Goal: Information Seeking & Learning: Check status

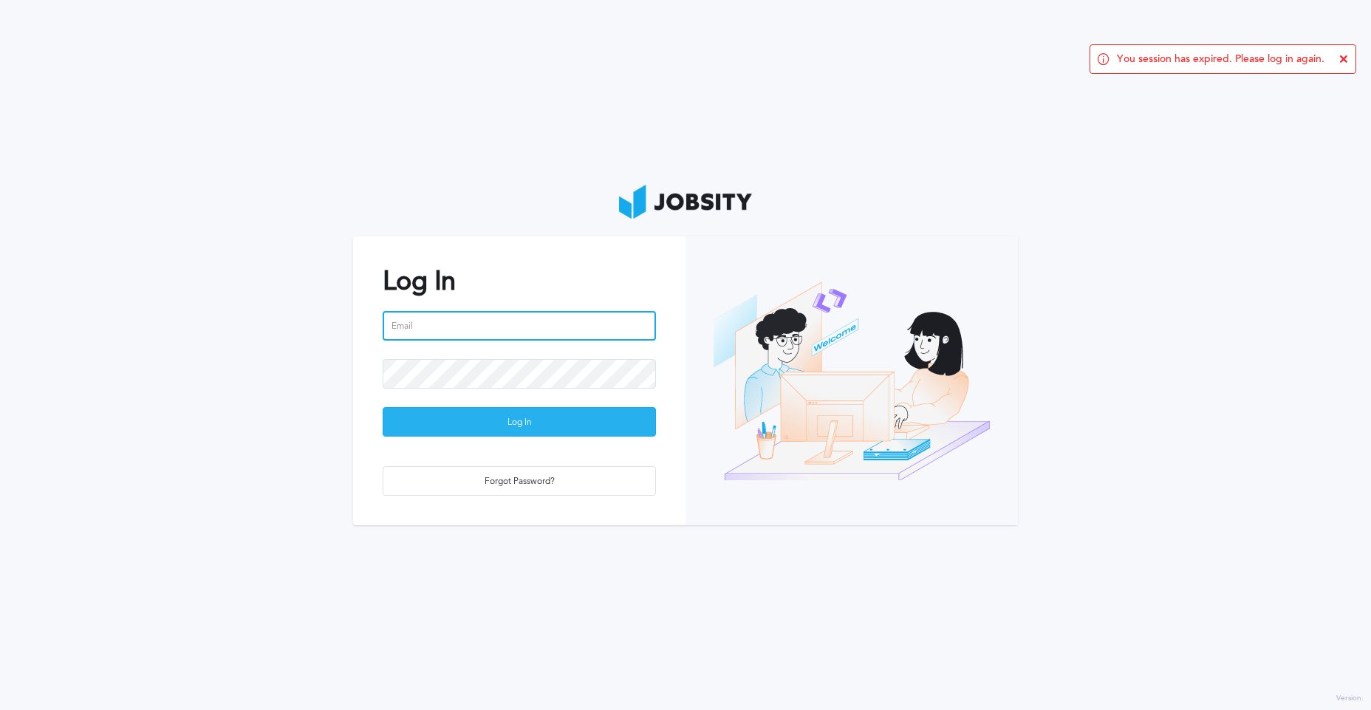
type input "[PERSON_NAME][EMAIL_ADDRESS][PERSON_NAME][DOMAIN_NAME]"
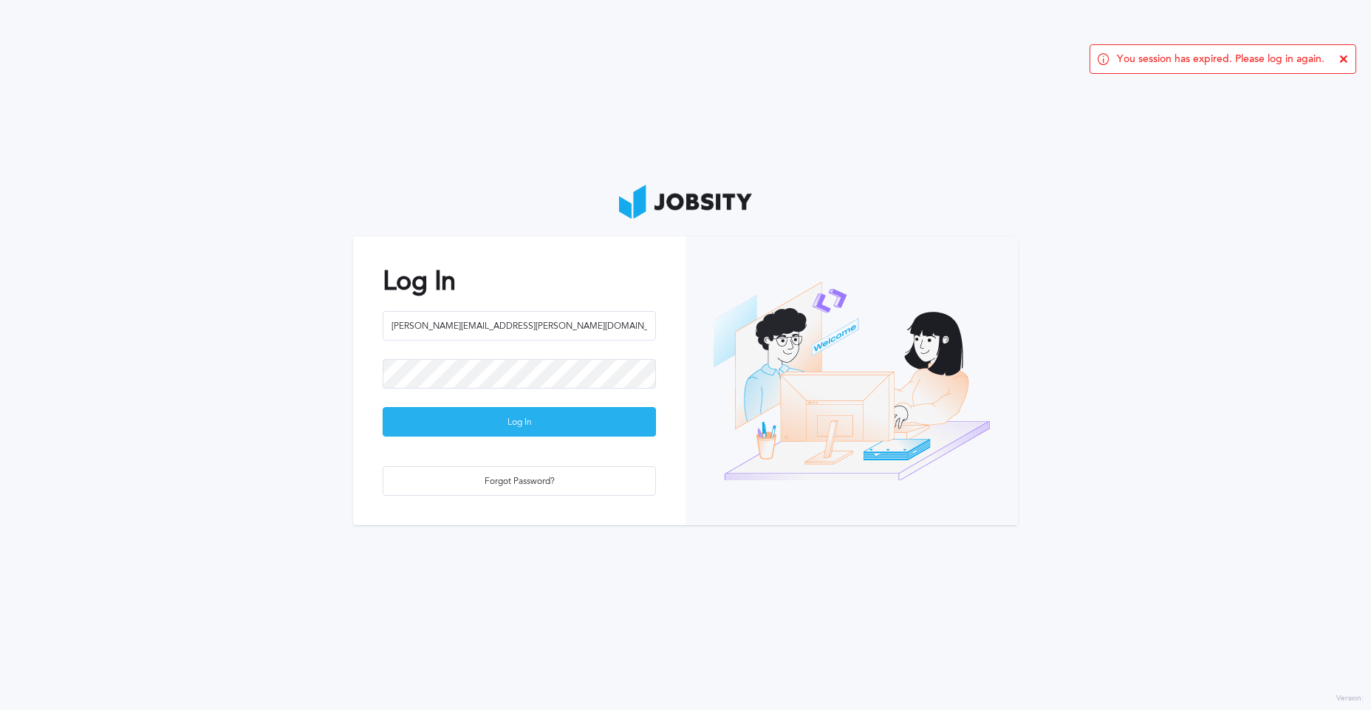
click at [521, 423] on div "Log In" at bounding box center [519, 423] width 272 height 30
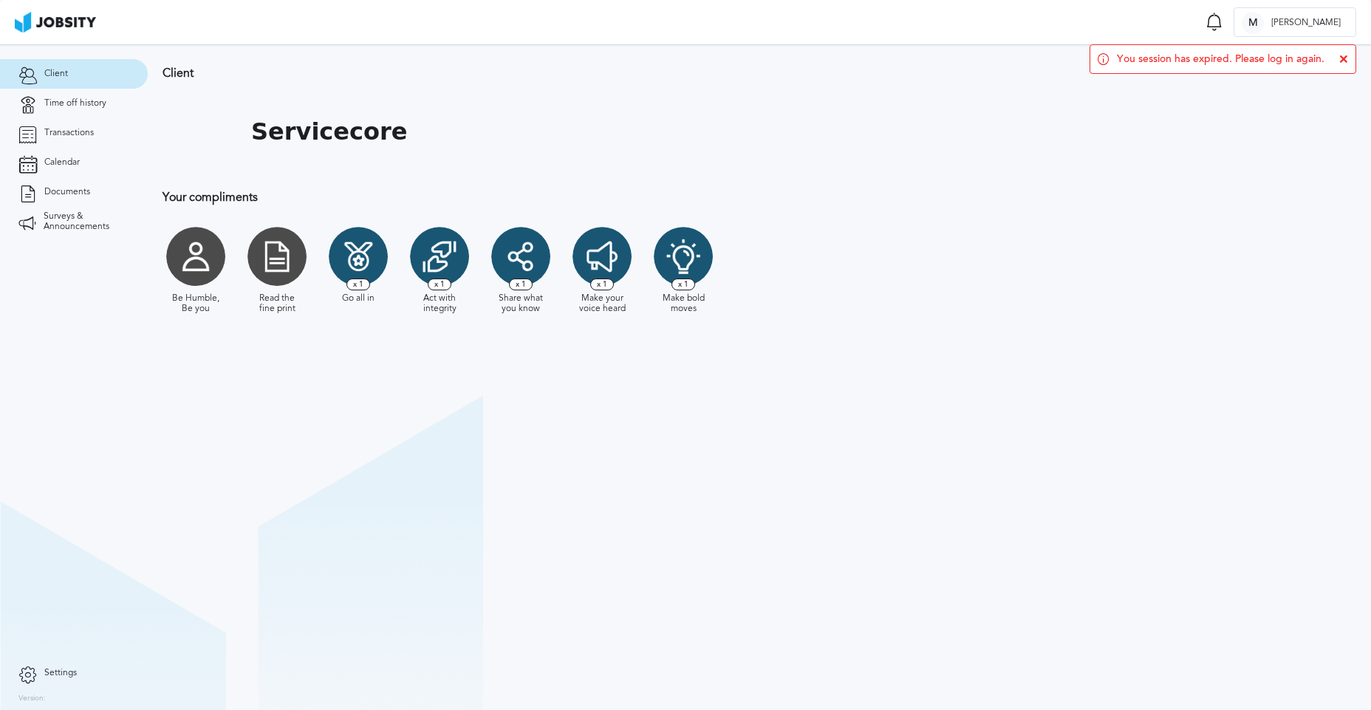
click at [287, 423] on section "Client Servicecore Your compliments Be Humble, Be you Read the fine print Go al…" at bounding box center [760, 377] width 1224 height 666
click at [686, 285] on span "x 1" at bounding box center [684, 285] width 24 height 12
click at [46, 107] on span "Time off history" at bounding box center [75, 103] width 62 height 10
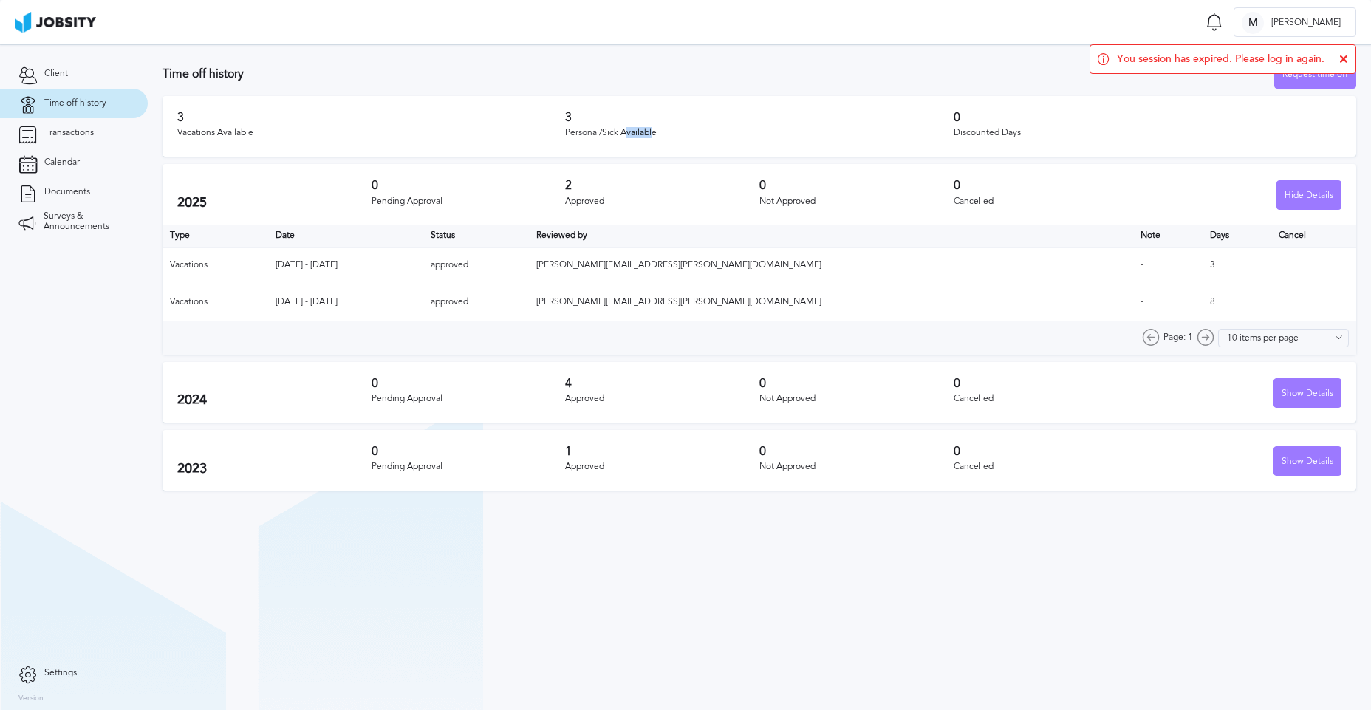
drag, startPoint x: 627, startPoint y: 133, endPoint x: 654, endPoint y: 134, distance: 27.3
click at [654, 134] on div "Personal/Sick Available" at bounding box center [759, 133] width 388 height 10
click at [707, 134] on div "Personal/Sick Available" at bounding box center [759, 133] width 388 height 10
click at [1122, 119] on h3 "0" at bounding box center [1148, 117] width 388 height 13
click at [1344, 54] on div "You session has expired. Please log in again." at bounding box center [1223, 59] width 267 height 30
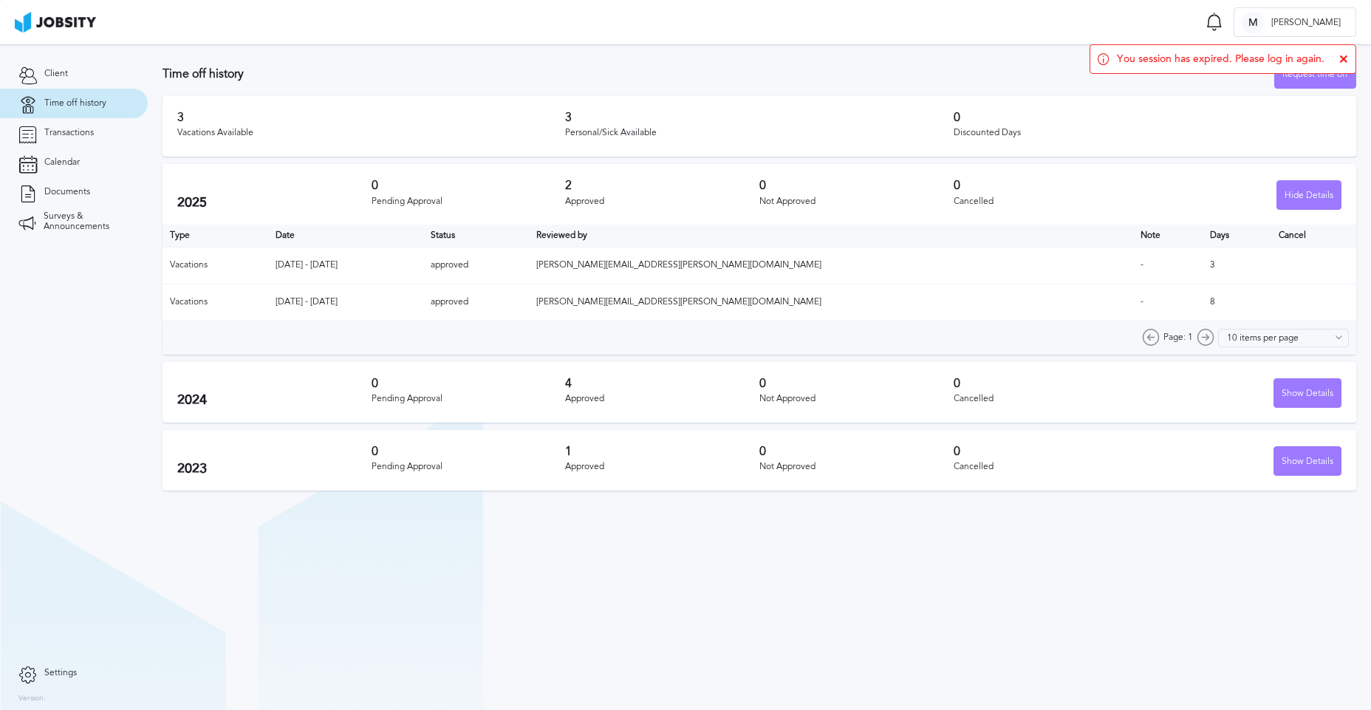
click at [1340, 56] on icon at bounding box center [1344, 59] width 9 height 9
click at [939, 134] on div "Personal/Sick Available" at bounding box center [759, 133] width 388 height 10
drag, startPoint x: 661, startPoint y: 123, endPoint x: 511, endPoint y: 139, distance: 150.1
click at [511, 139] on div "3 Vacations Available 3 Personal/Sick Available 0 Discounted Days" at bounding box center [760, 126] width 1194 height 61
click at [638, 134] on div "Personal/Sick Available" at bounding box center [759, 133] width 388 height 10
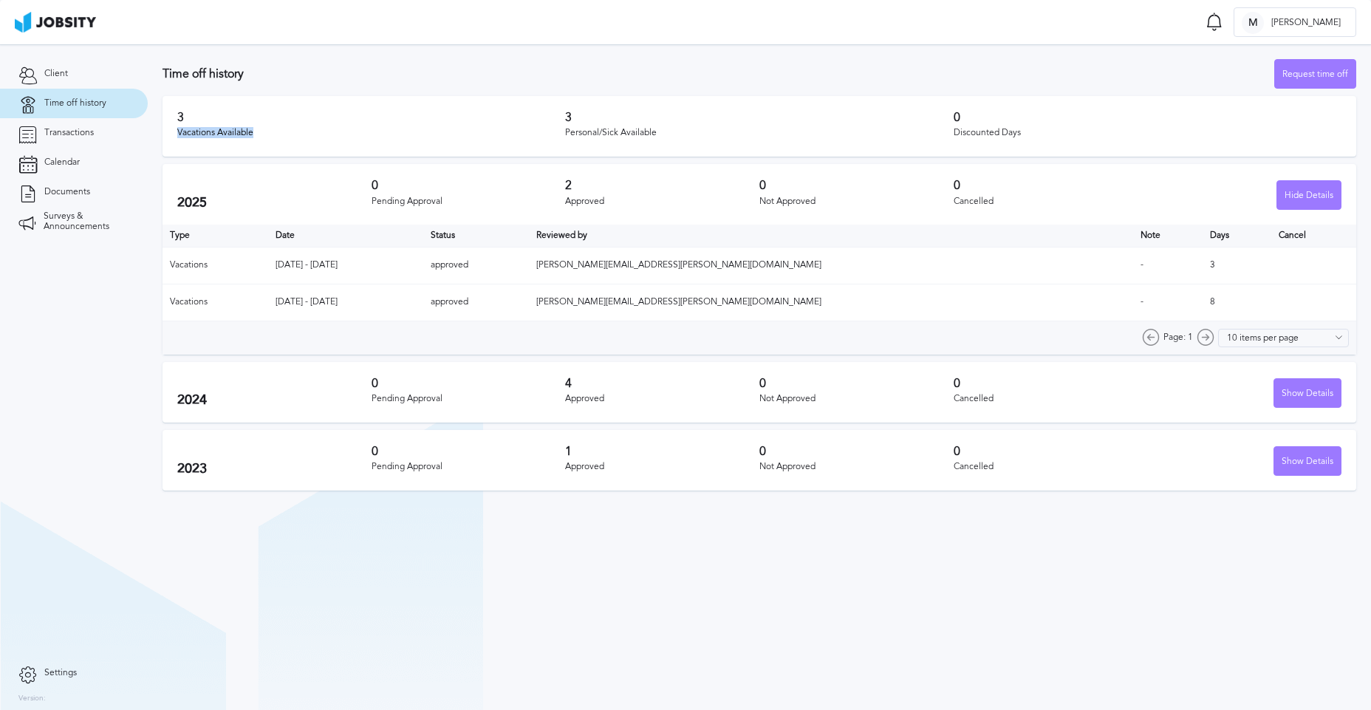
drag, startPoint x: 166, startPoint y: 133, endPoint x: 350, endPoint y: 137, distance: 184.0
click at [349, 137] on section "Time off history Request time off 3 Vacations Available 3 Personal/Sick Availab…" at bounding box center [760, 271] width 1224 height 454
click at [350, 137] on div "Vacations Available" at bounding box center [371, 133] width 388 height 10
click at [592, 462] on div "Approved" at bounding box center [662, 467] width 194 height 10
click at [1316, 469] on div "Show Details" at bounding box center [1308, 462] width 66 height 30
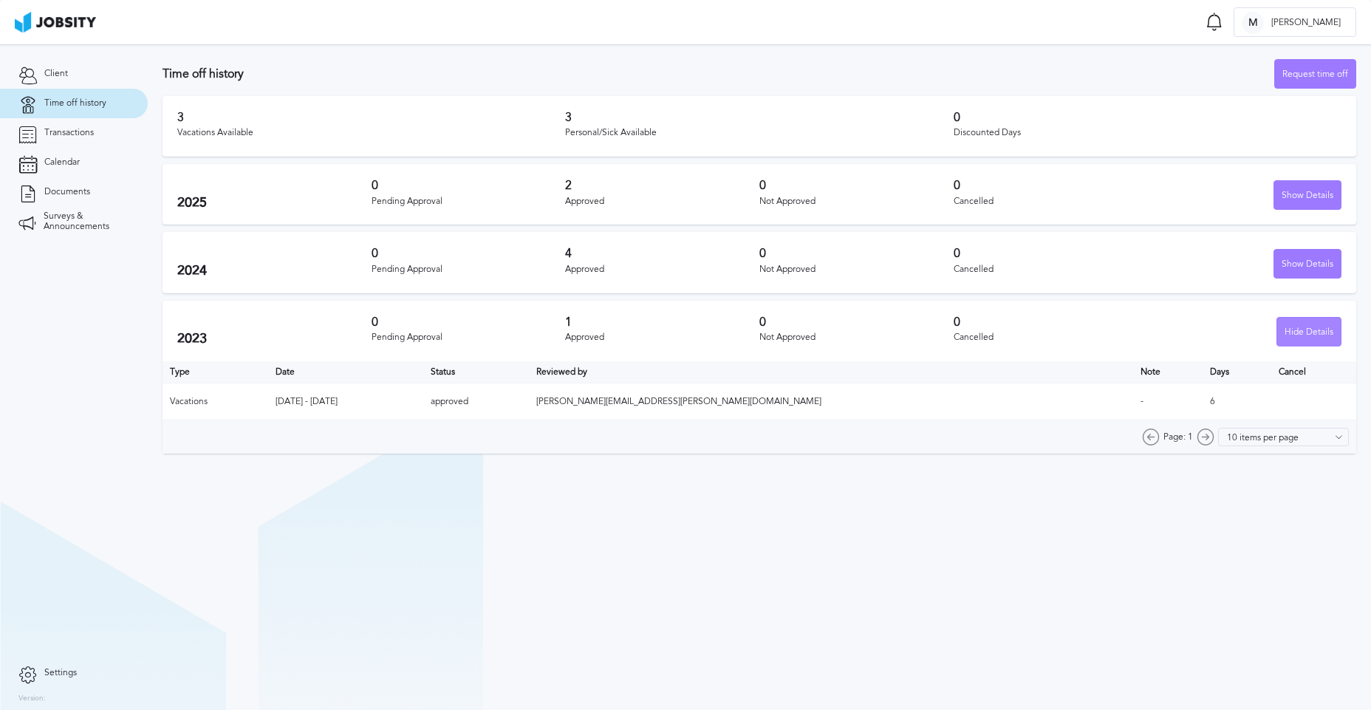
click at [1312, 331] on div "Hide Details" at bounding box center [1309, 333] width 64 height 30
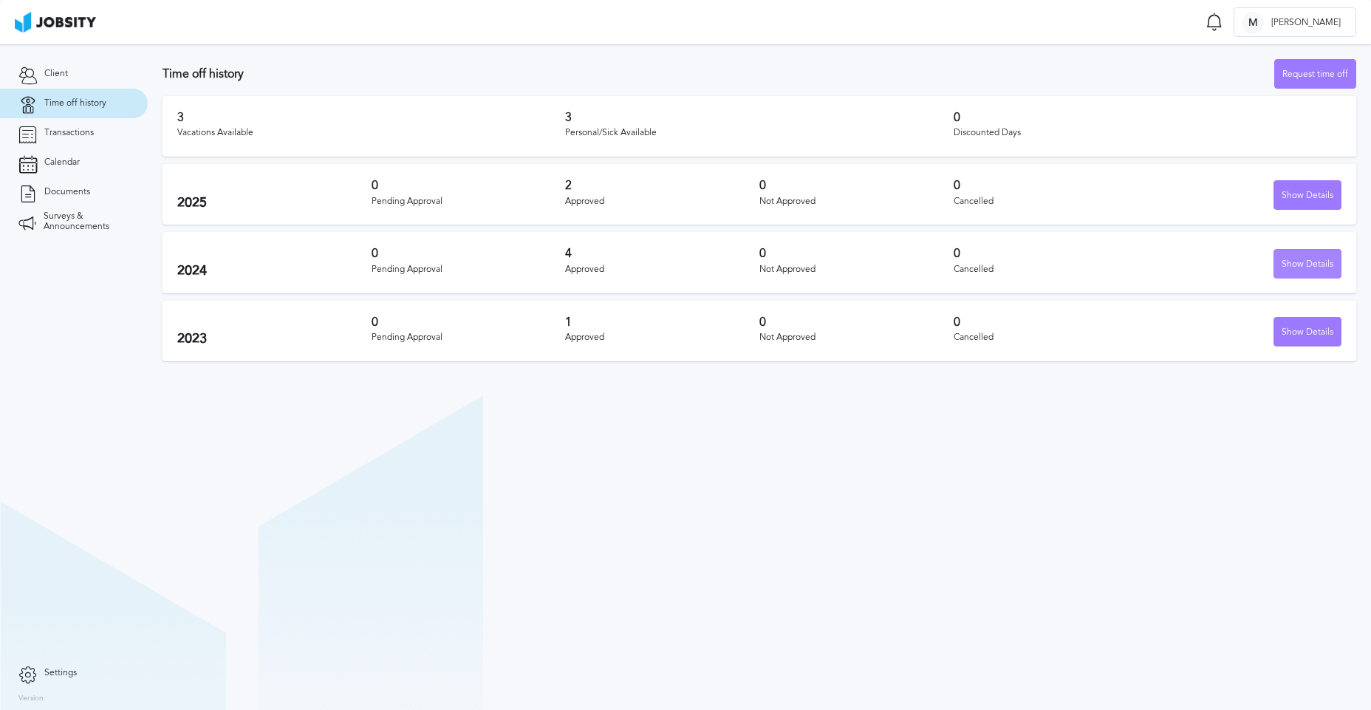
click at [1314, 266] on div "Show Details" at bounding box center [1308, 265] width 66 height 30
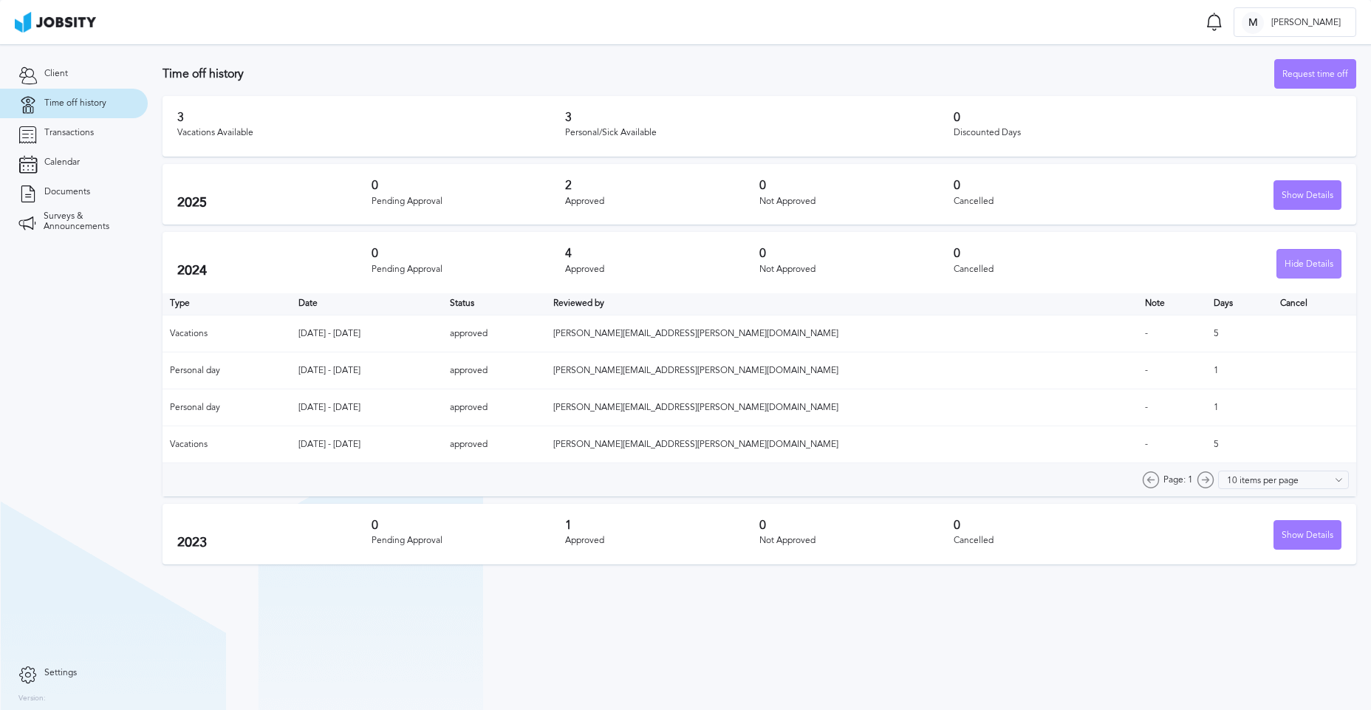
click at [1310, 266] on div "Hide Details" at bounding box center [1309, 265] width 64 height 30
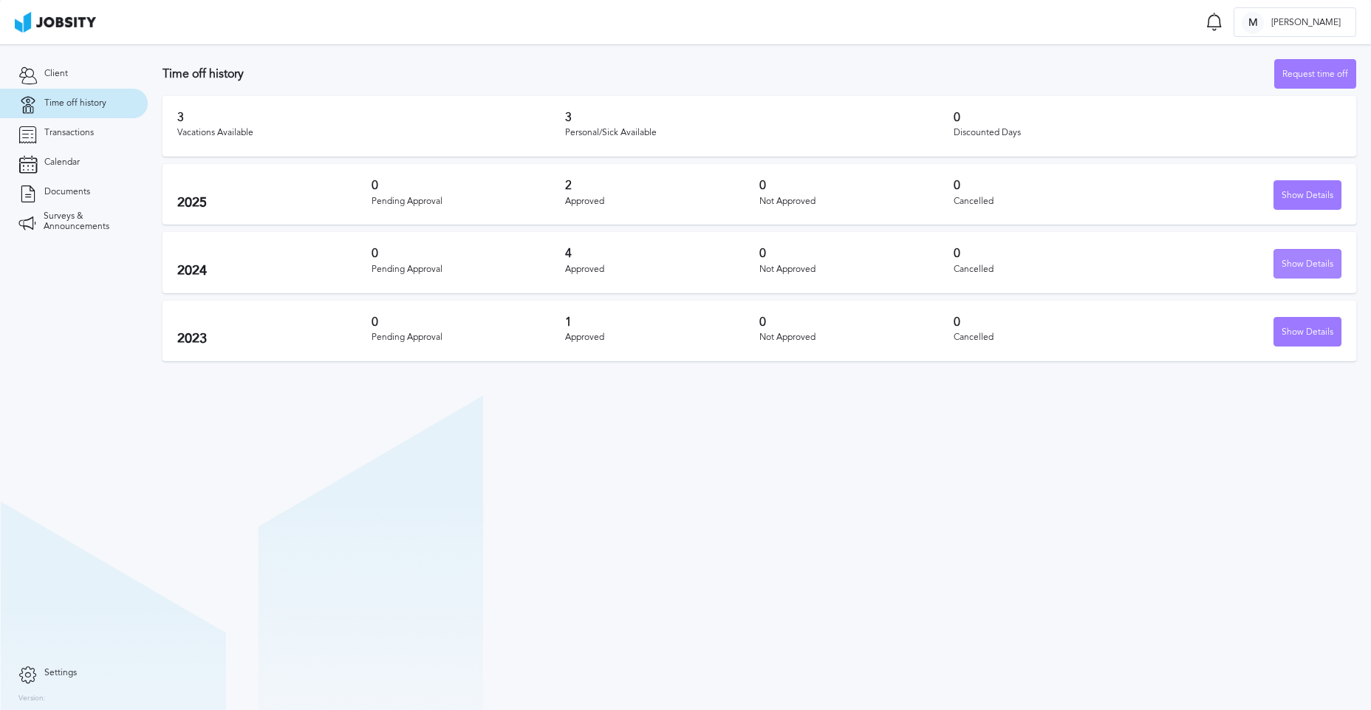
click at [1310, 266] on div "Show Details" at bounding box center [1308, 265] width 66 height 30
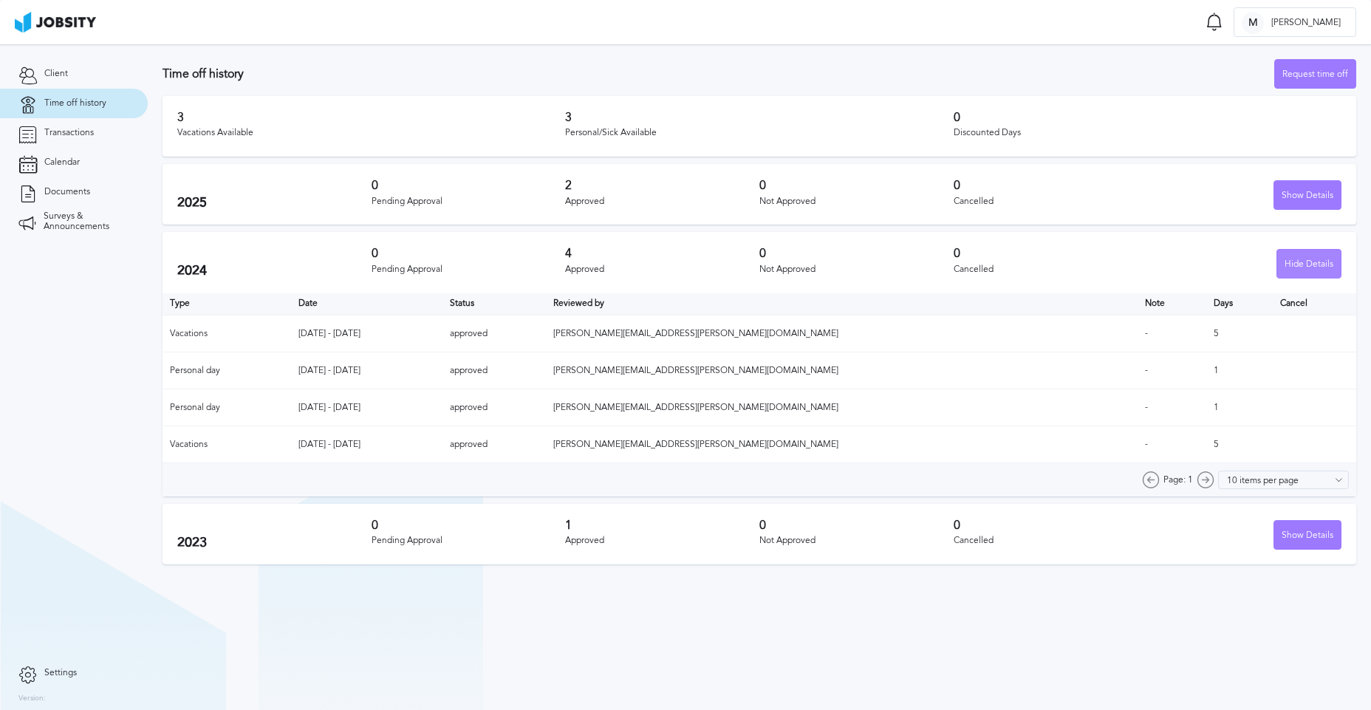
click at [1310, 266] on div "Hide Details" at bounding box center [1309, 265] width 64 height 30
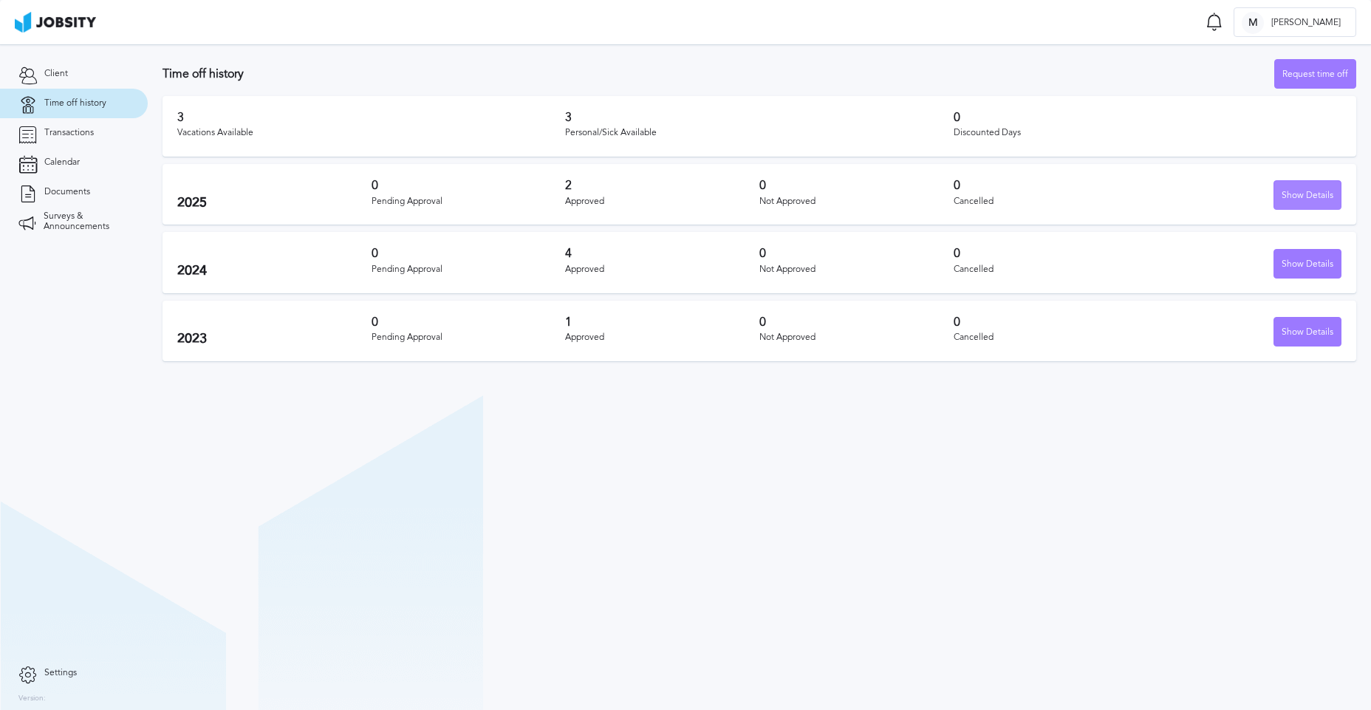
click at [1291, 193] on div "Show Details" at bounding box center [1308, 196] width 66 height 30
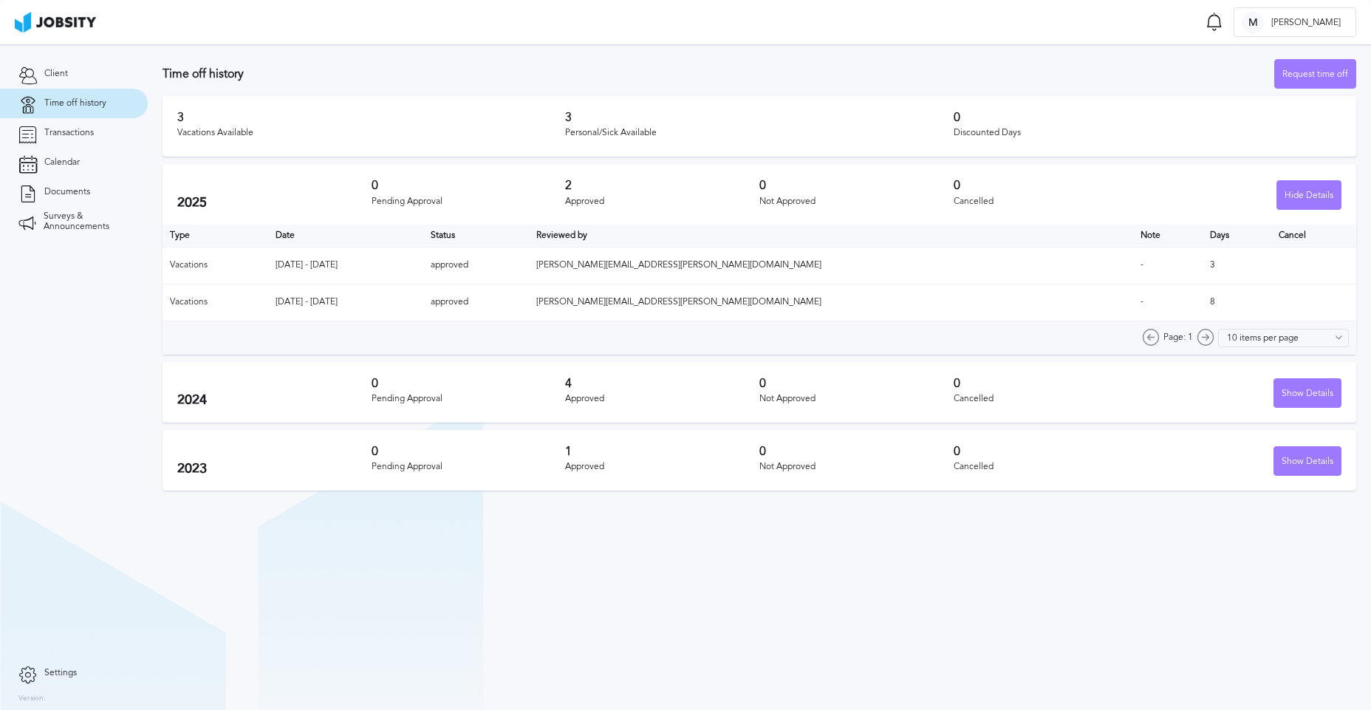
drag, startPoint x: 316, startPoint y: 267, endPoint x: 414, endPoint y: 317, distance: 109.4
click at [414, 317] on table "Type Date Status Reviewed by Note Days Cancel Vacations [DATE] - [DATE] approve…" at bounding box center [760, 273] width 1194 height 97
click at [389, 328] on div "Page: 1 10 items per page 5 items per page 10 items per page 15 items per page …" at bounding box center [760, 337] width 1194 height 33
drag, startPoint x: 316, startPoint y: 265, endPoint x: 388, endPoint y: 301, distance: 80.6
click at [388, 301] on table "Type Date Status Reviewed by Note Days Cancel Vacations [DATE] - [DATE] approve…" at bounding box center [760, 273] width 1194 height 97
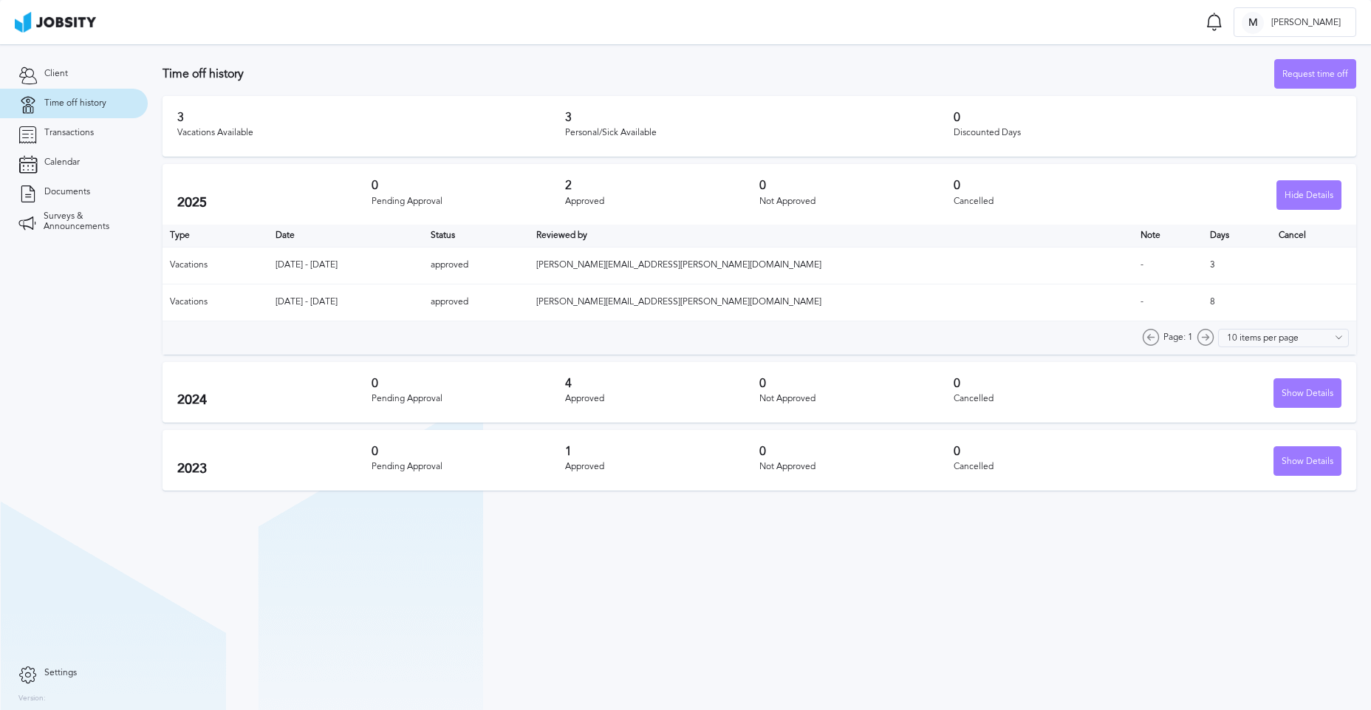
click at [388, 301] on td "[DATE] - [DATE]" at bounding box center [345, 302] width 155 height 37
click at [367, 324] on div "Page: 1 10 items per page 5 items per page 10 items per page 15 items per page …" at bounding box center [760, 337] width 1194 height 33
drag, startPoint x: 1164, startPoint y: 301, endPoint x: 358, endPoint y: 315, distance: 805.5
click at [378, 315] on tr "Vacations [DATE] - [DATE] approved [PERSON_NAME][EMAIL_ADDRESS][PERSON_NAME][DO…" at bounding box center [760, 302] width 1194 height 37
click at [228, 320] on td "Vacations" at bounding box center [216, 302] width 106 height 37
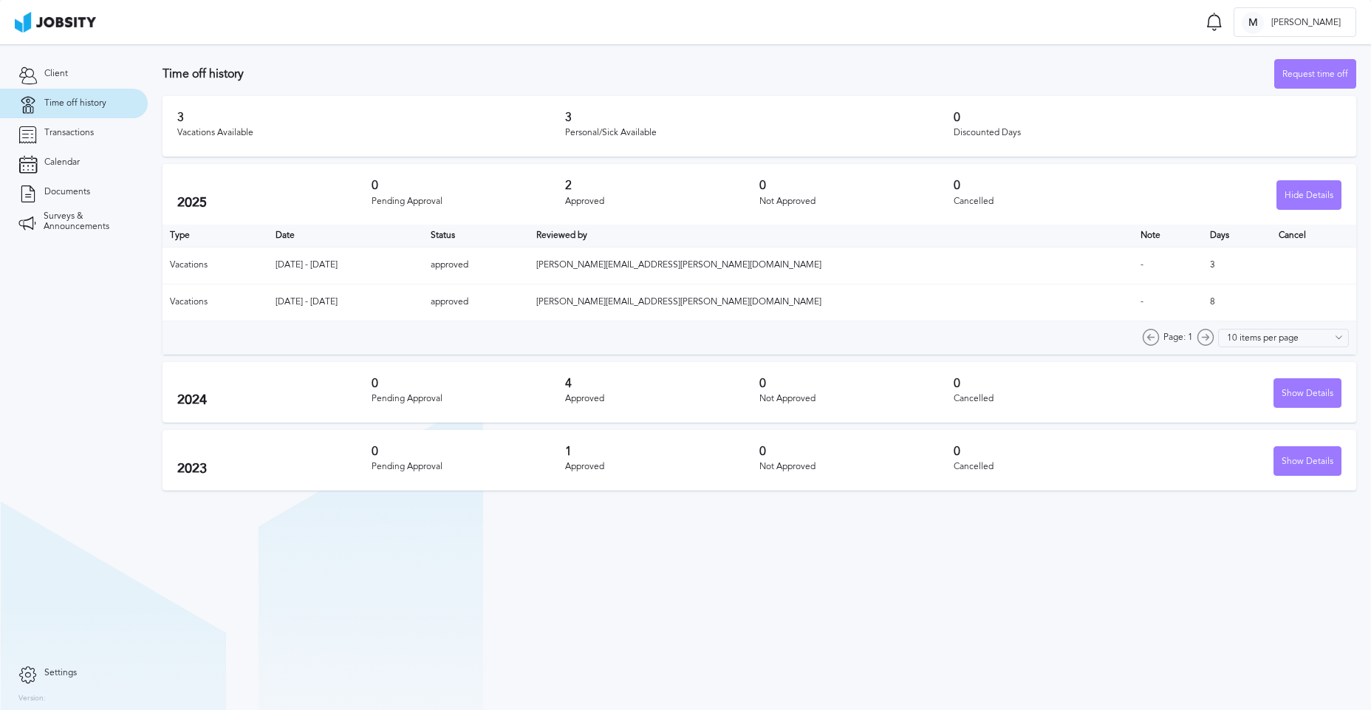
click at [117, 352] on section "Client Time off history Transactions Calendar Documents Surveys & Announcements" at bounding box center [74, 351] width 148 height 614
drag, startPoint x: 314, startPoint y: 301, endPoint x: 409, endPoint y: 298, distance: 94.6
click at [409, 298] on td "[DATE] - [DATE]" at bounding box center [345, 302] width 155 height 37
click at [391, 304] on td "[DATE] - [DATE]" at bounding box center [345, 302] width 155 height 37
drag, startPoint x: 313, startPoint y: 304, endPoint x: 415, endPoint y: 303, distance: 102.7
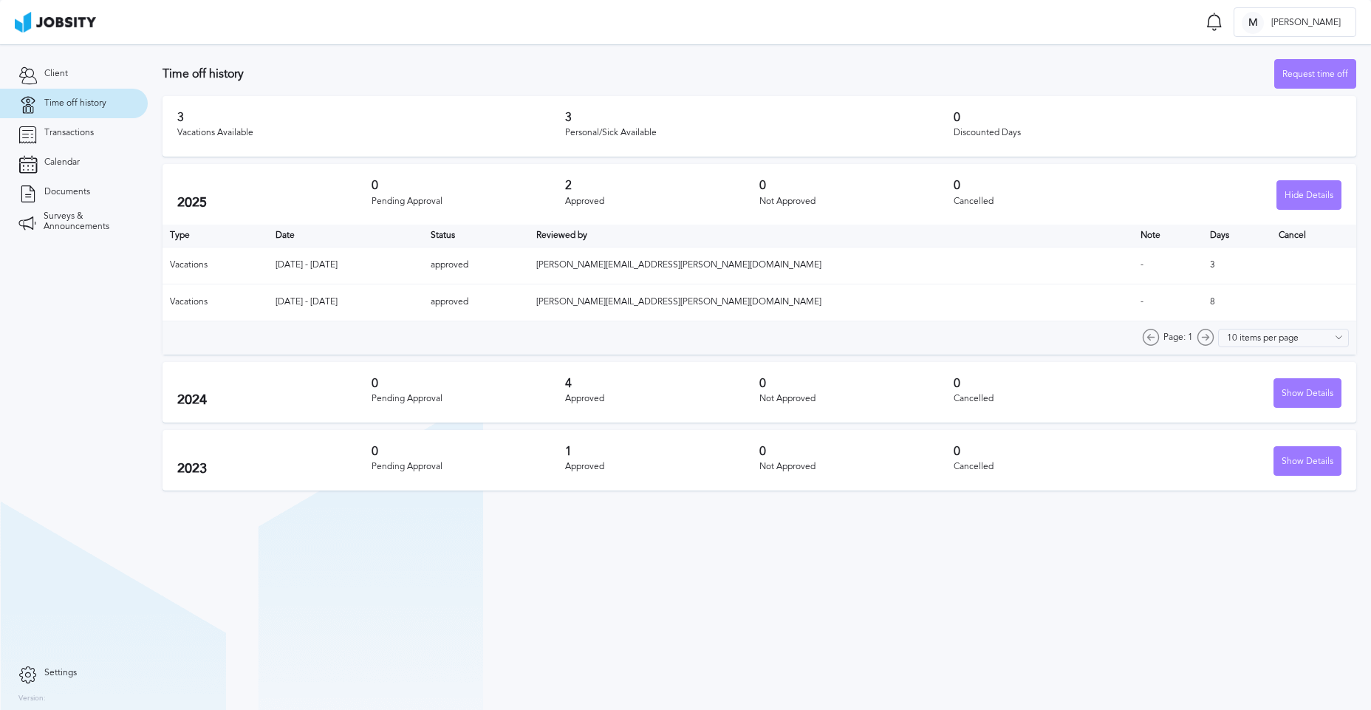
click at [415, 303] on td "[DATE] - [DATE]" at bounding box center [345, 302] width 155 height 37
click at [406, 306] on td "[DATE] - [DATE]" at bounding box center [345, 302] width 155 height 37
drag, startPoint x: 343, startPoint y: 298, endPoint x: 398, endPoint y: 298, distance: 55.4
click at [398, 298] on td "[DATE] - [DATE]" at bounding box center [345, 302] width 155 height 37
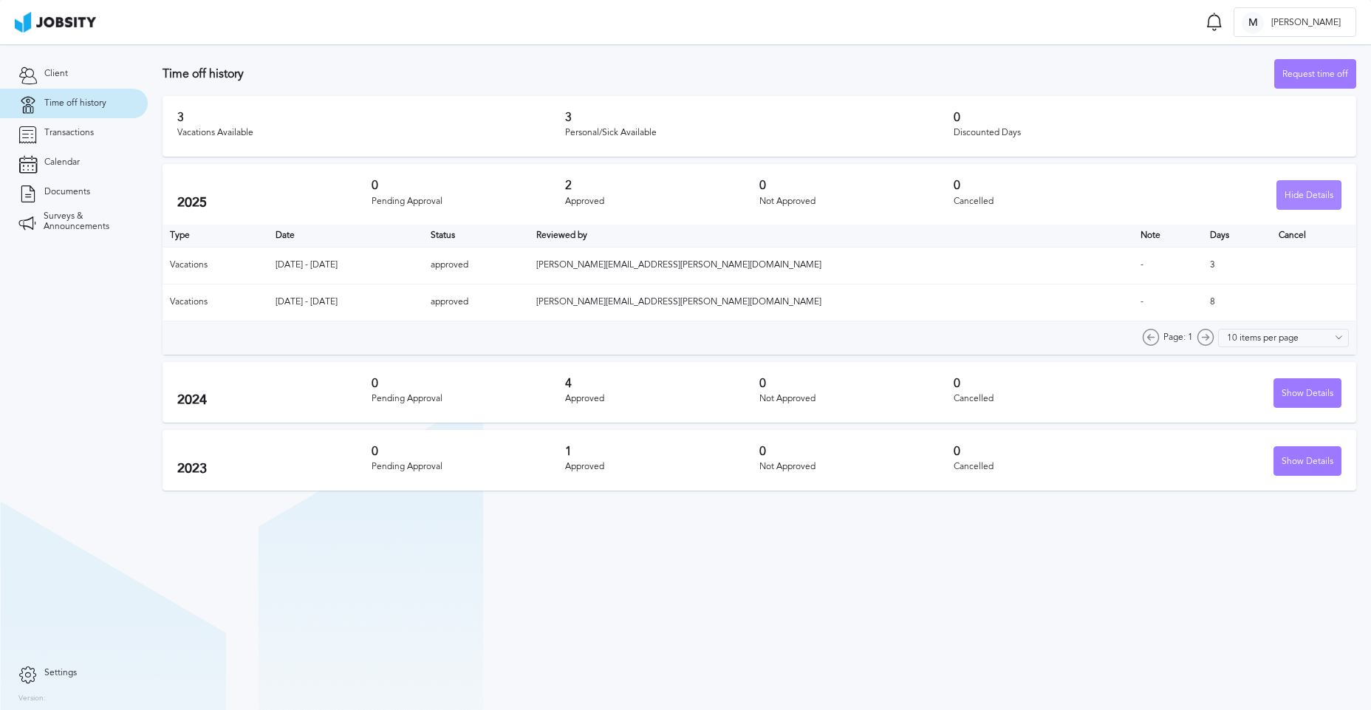
click at [1309, 191] on div "Hide Details" at bounding box center [1309, 196] width 64 height 30
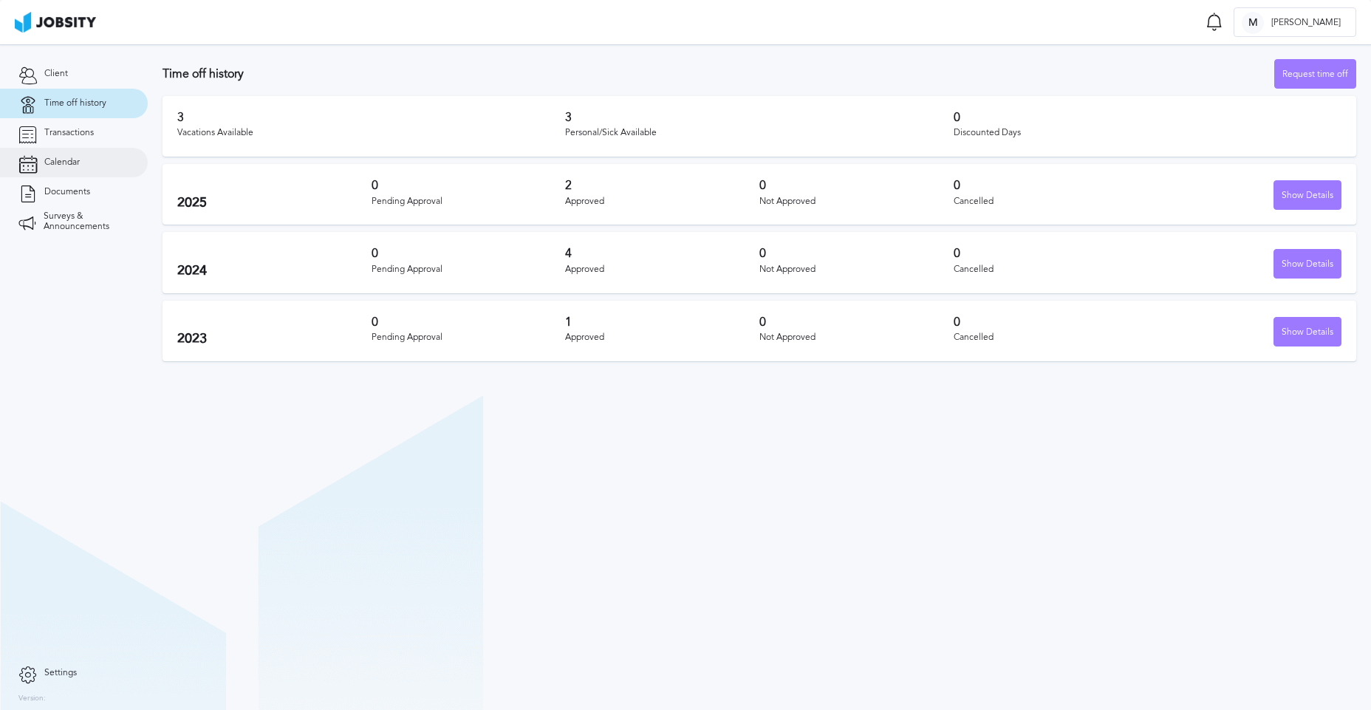
click at [81, 171] on link "Calendar" at bounding box center [74, 163] width 148 height 30
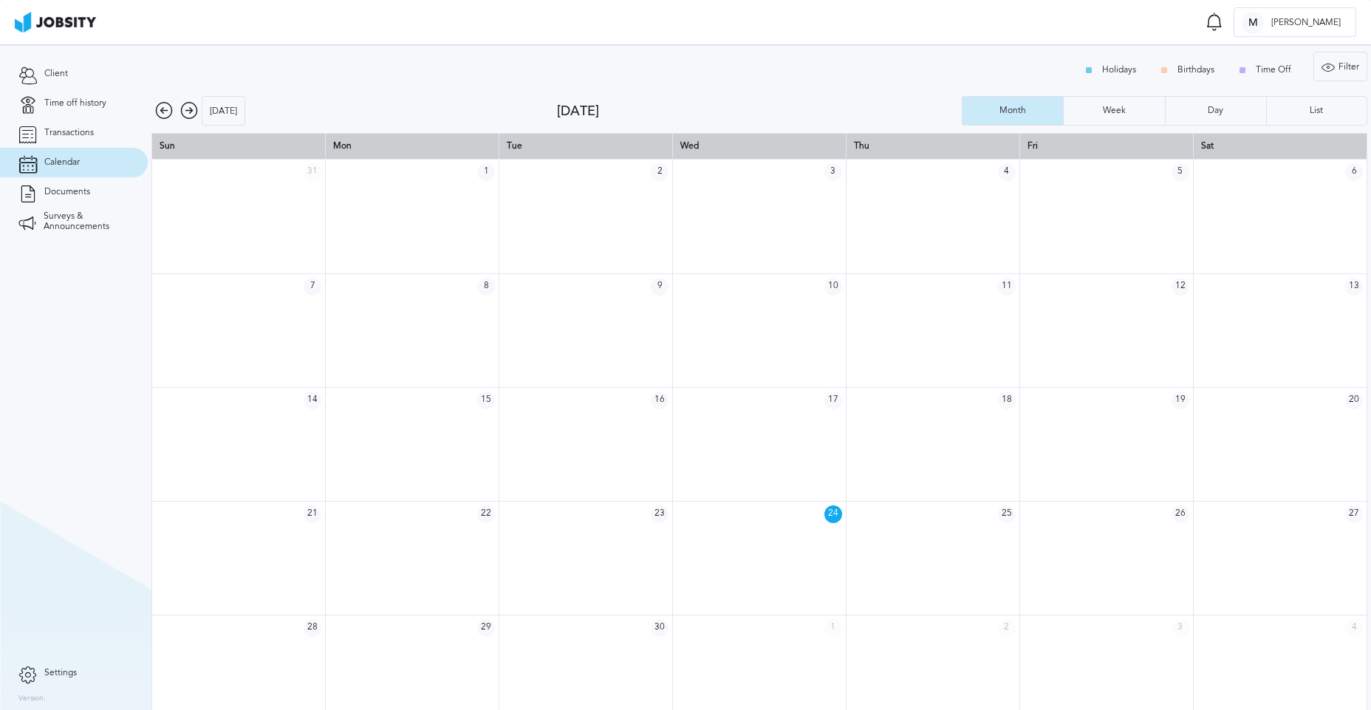
click at [825, 521] on span "24" at bounding box center [834, 514] width 18 height 18
click at [825, 516] on span "24" at bounding box center [834, 514] width 18 height 18
click at [69, 197] on span "Documents" at bounding box center [67, 192] width 46 height 10
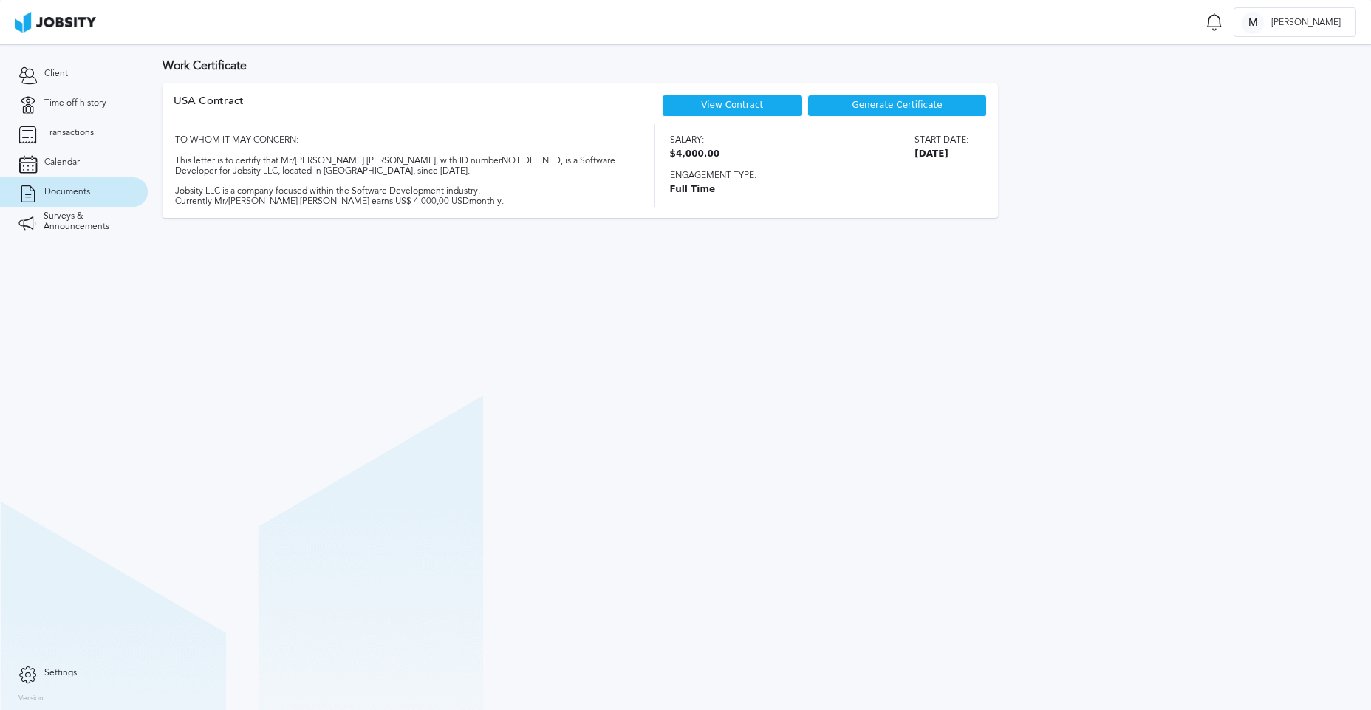
click at [560, 288] on section "Work Certificate USA [DEMOGRAPHIC_DATA] View Contract Generate Certificate TO W…" at bounding box center [760, 377] width 1224 height 666
click at [77, 134] on span "Transactions" at bounding box center [69, 133] width 50 height 10
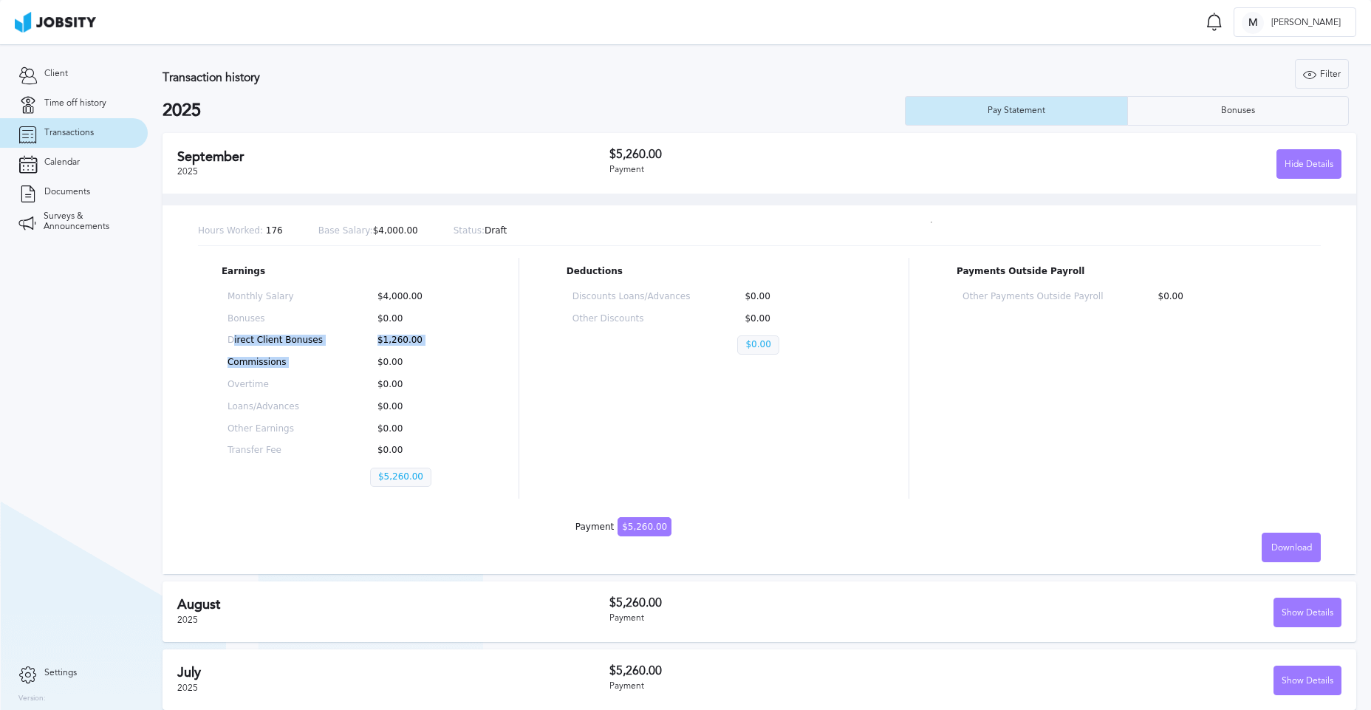
drag, startPoint x: 242, startPoint y: 338, endPoint x: 445, endPoint y: 352, distance: 202.9
click at [445, 352] on div "Monthly Salary $4,000.00 Bonuses $0.00 Direct Client Bonuses $1,260.00 Commissi…" at bounding box center [347, 392] width 250 height 213
click at [468, 363] on div "Earnings Monthly Salary $4,000.00 Bonuses $0.00 Direct Client Bonuses $1,260.00…" at bounding box center [759, 378] width 1123 height 241
click at [663, 399] on div "Deductions Discounts Loans/Advances $0.00 Other Discounts $0.00 $0.00" at bounding box center [714, 378] width 295 height 241
click at [1235, 109] on div "Bonuses" at bounding box center [1238, 111] width 49 height 10
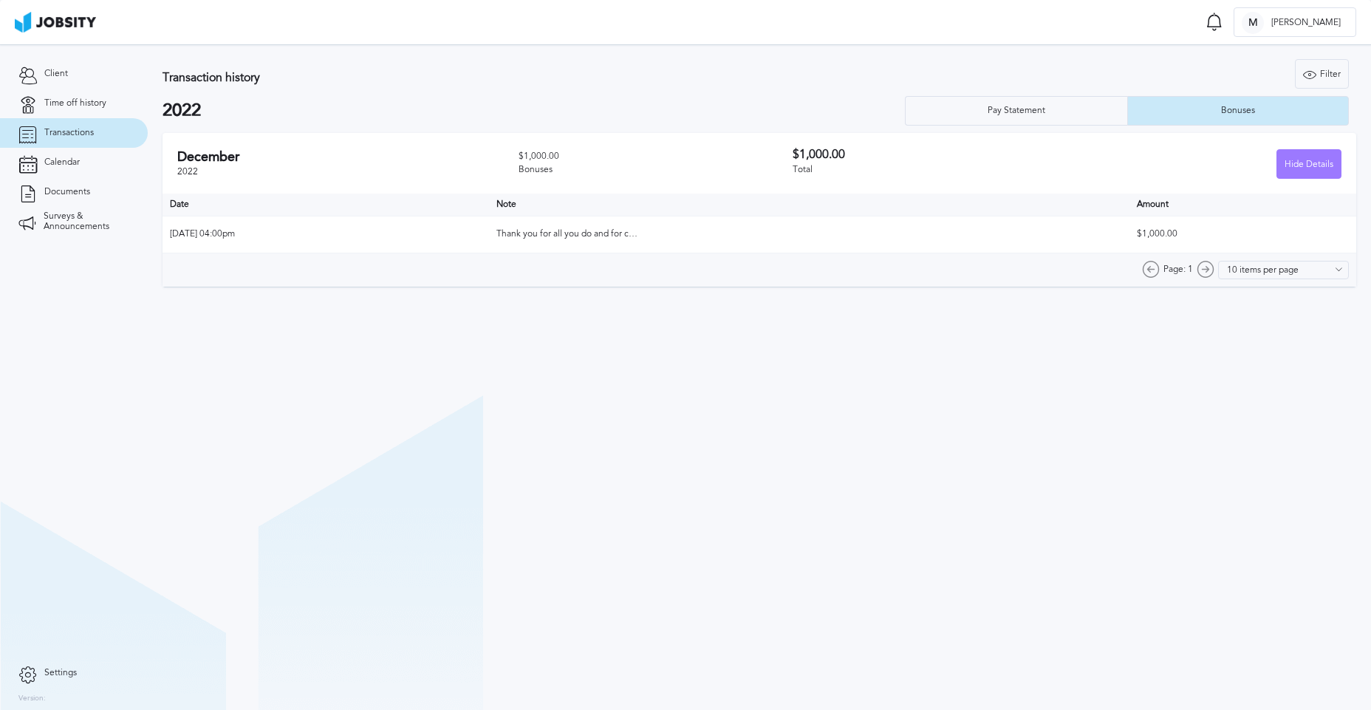
click at [637, 233] on span "Thank you for all you do and for crushing all of the complex map work! We love …" at bounding box center [568, 234] width 142 height 10
drag, startPoint x: 807, startPoint y: 232, endPoint x: 932, endPoint y: 241, distance: 125.2
click at [821, 232] on td "Thank you for all you do and for crushing all of the complex map work! We love …" at bounding box center [809, 234] width 641 height 37
click at [1159, 241] on td "$1,000.00" at bounding box center [1243, 234] width 227 height 37
click at [692, 423] on section "Transaction history Filter Years 2022 2022 Pay Statement Bonuses [DATE] $1,000.…" at bounding box center [760, 377] width 1224 height 666
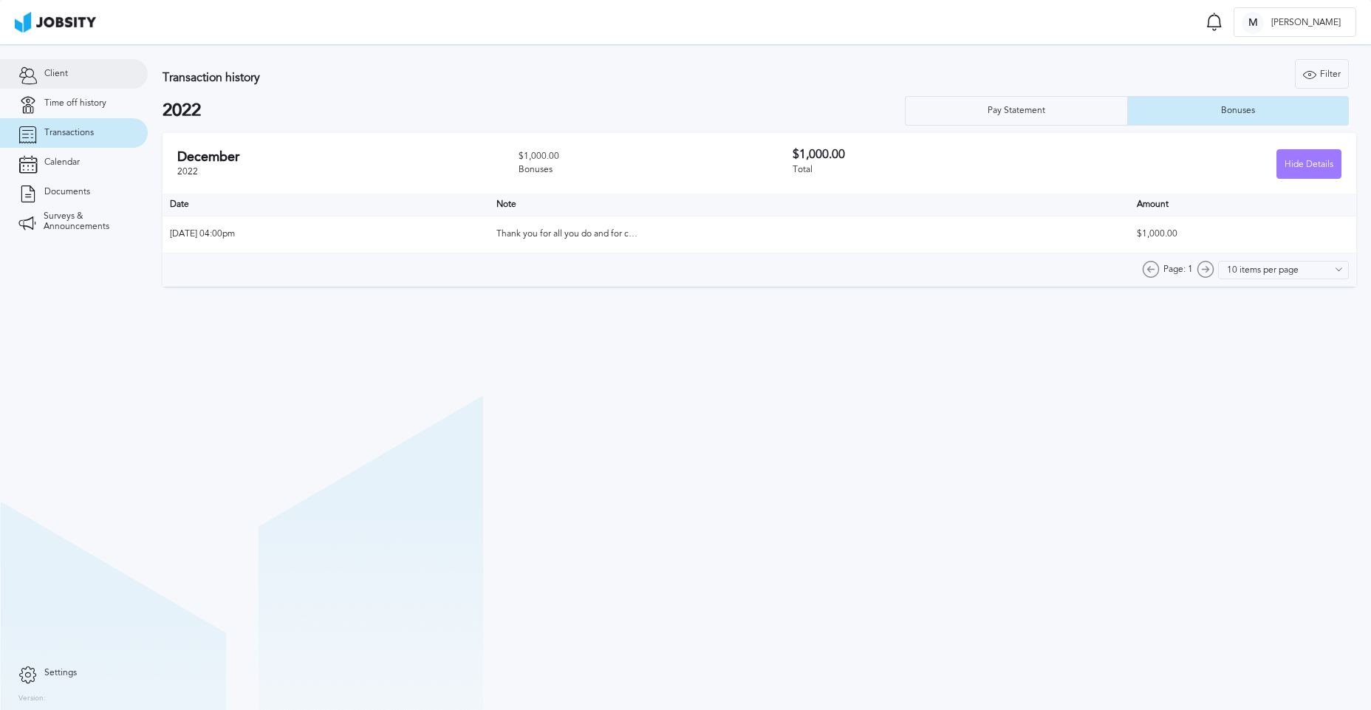
click at [58, 69] on span "Client" at bounding box center [56, 74] width 24 height 10
